Goal: Check status

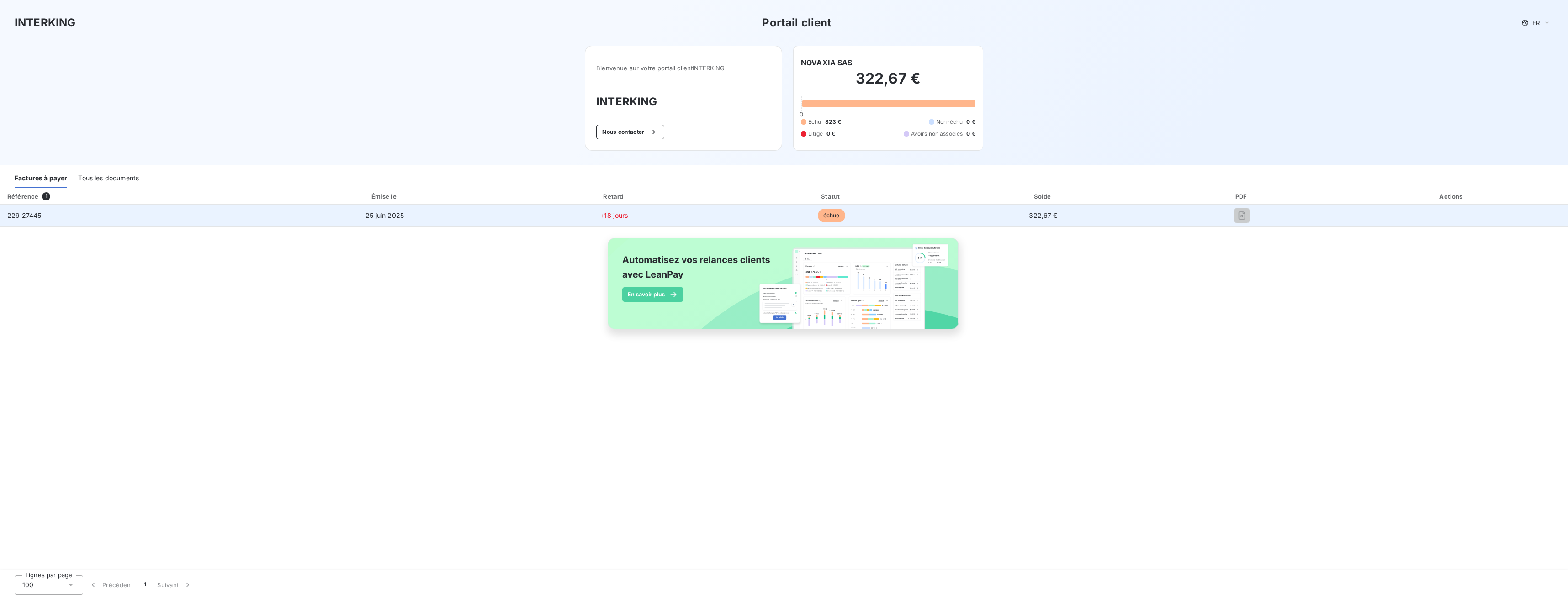
drag, startPoint x: 679, startPoint y: 226, endPoint x: 693, endPoint y: 224, distance: 14.1
click at [685, 224] on table "Référence 1 Émise le Retard Statut Solde PDF Actions 229 27445 [DATE] +18 jours…" at bounding box center [784, 207] width 1568 height 39
drag, startPoint x: 861, startPoint y: 215, endPoint x: 883, endPoint y: 215, distance: 22.0
click at [698, 215] on td "échue" at bounding box center [831, 215] width 215 height 22
drag, startPoint x: 1001, startPoint y: 215, endPoint x: 1102, endPoint y: 207, distance: 101.3
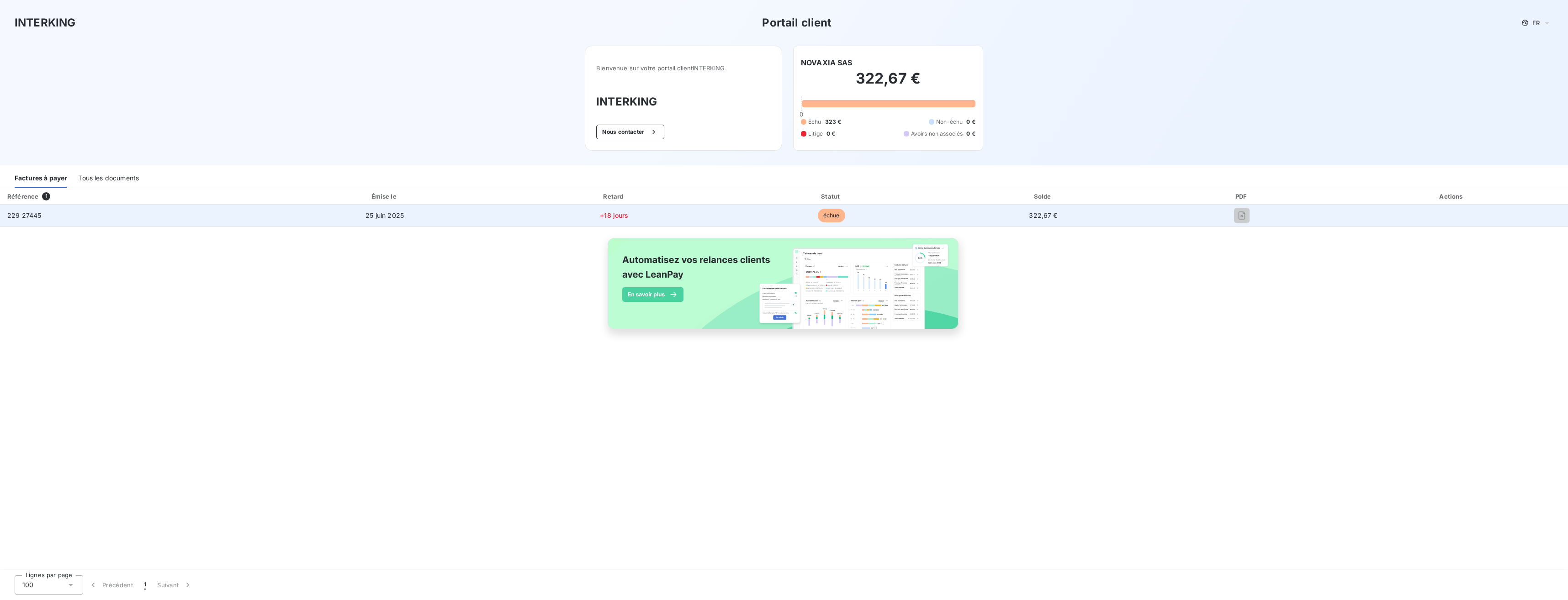
click at [698, 215] on td "322,67 €" at bounding box center [1043, 215] width 209 height 22
click at [698, 212] on div at bounding box center [1242, 215] width 174 height 15
click at [698, 209] on div at bounding box center [1242, 215] width 174 height 15
click at [698, 212] on td at bounding box center [1452, 215] width 232 height 22
